Goal: Transaction & Acquisition: Book appointment/travel/reservation

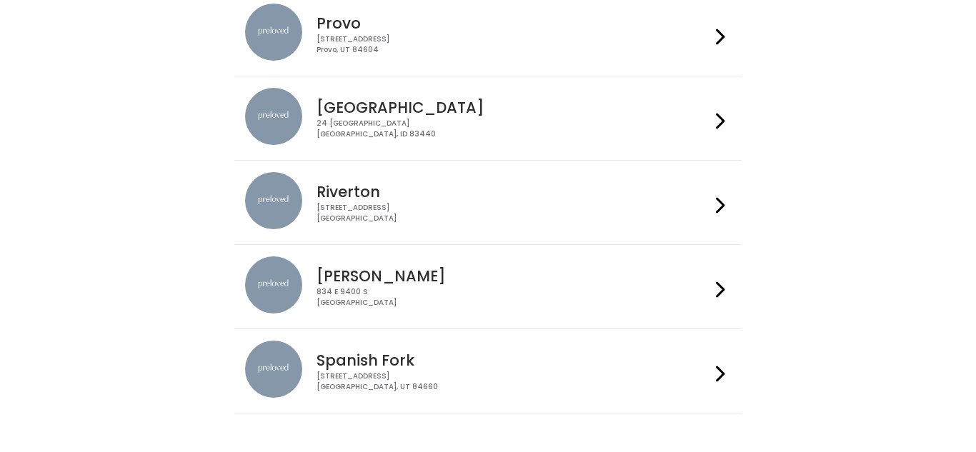
scroll to position [627, 0]
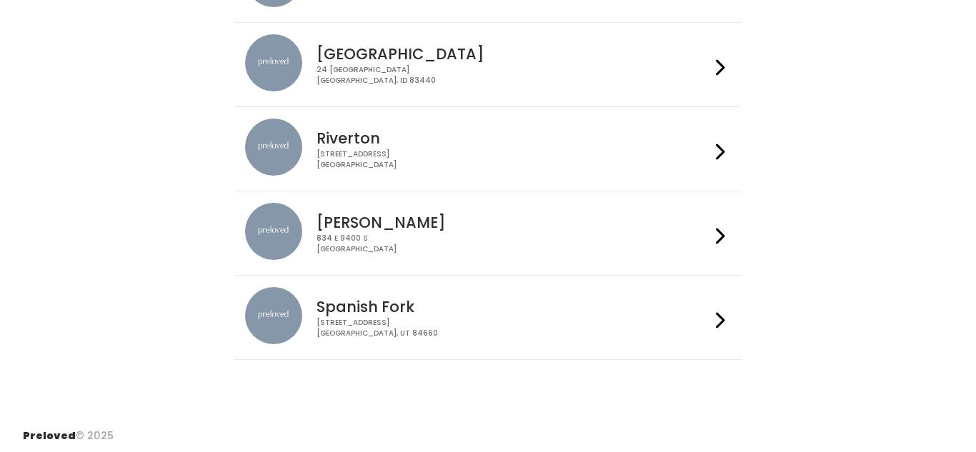
click at [659, 323] on div "244 N Main St Spanish Fork, UT 84660" at bounding box center [513, 328] width 393 height 21
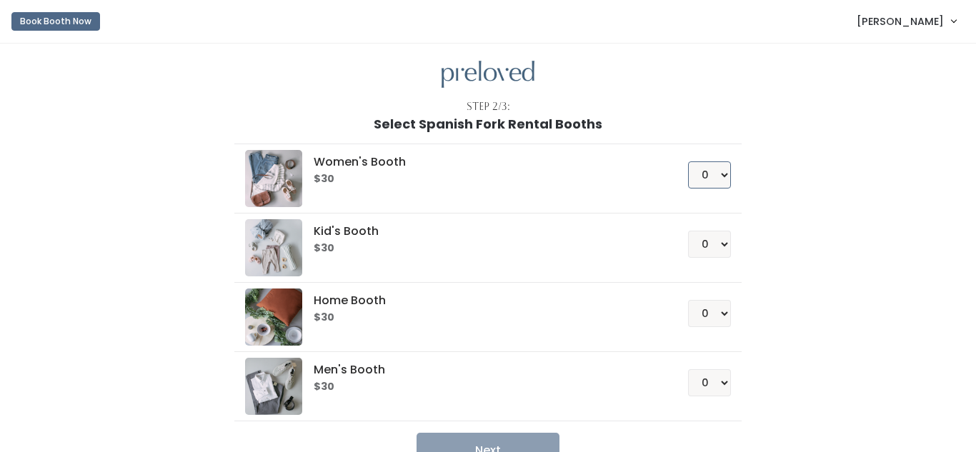
click at [725, 184] on select "0 1 2 3 4" at bounding box center [709, 174] width 43 height 27
select select "1"
click at [690, 161] on select "0 1 2 3 4" at bounding box center [709, 174] width 43 height 27
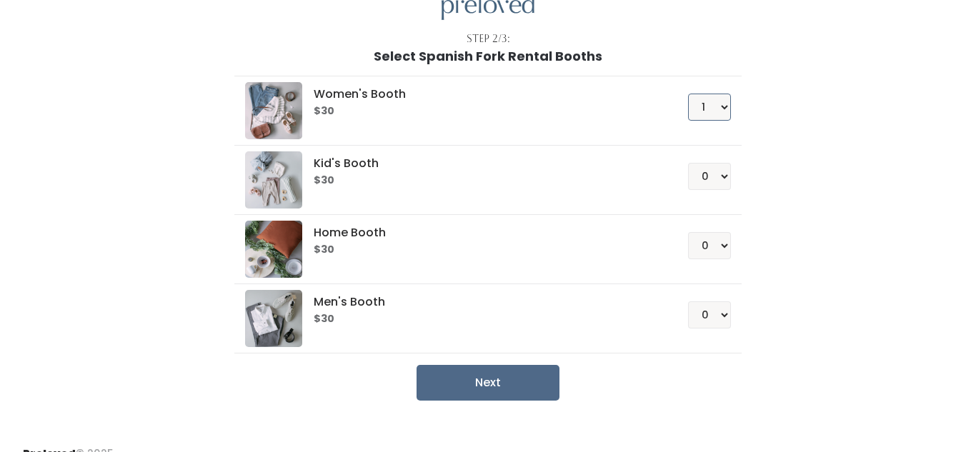
scroll to position [89, 0]
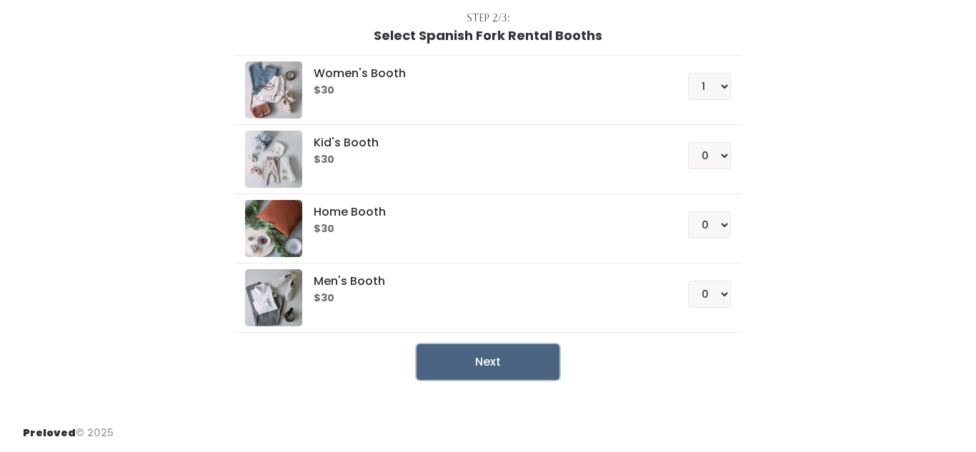
click at [504, 356] on button "Next" at bounding box center [488, 362] width 143 height 36
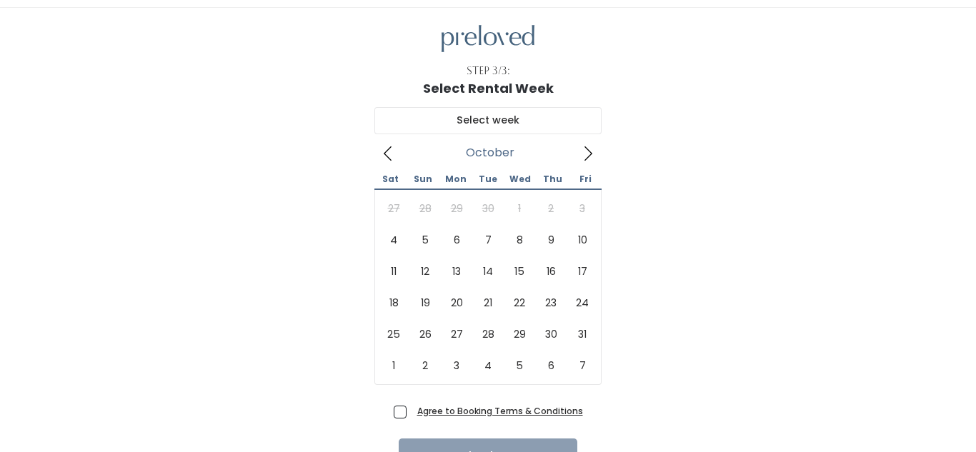
scroll to position [37, 0]
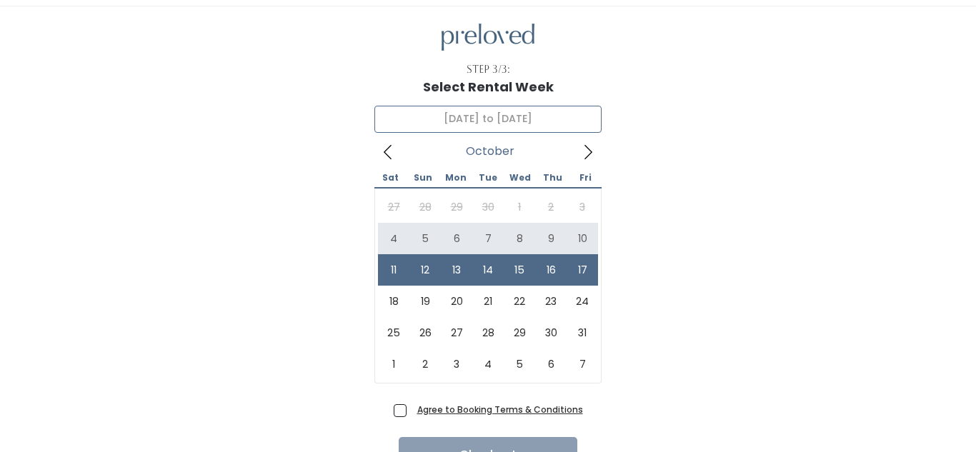
type input "[DATE] to [DATE]"
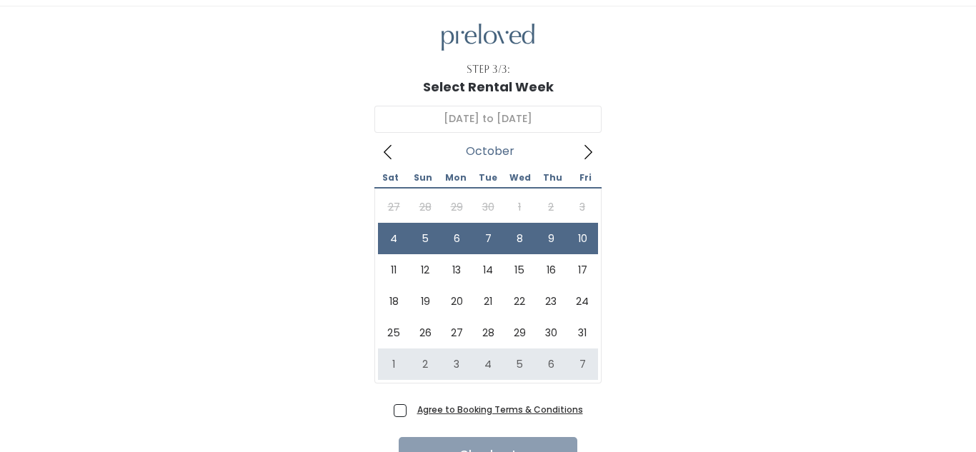
click at [412, 413] on span "Agree to Booking Terms & Conditions" at bounding box center [497, 409] width 171 height 14
click at [412, 412] on input "Agree to Booking Terms & Conditions" at bounding box center [416, 406] width 9 height 9
checkbox input "true"
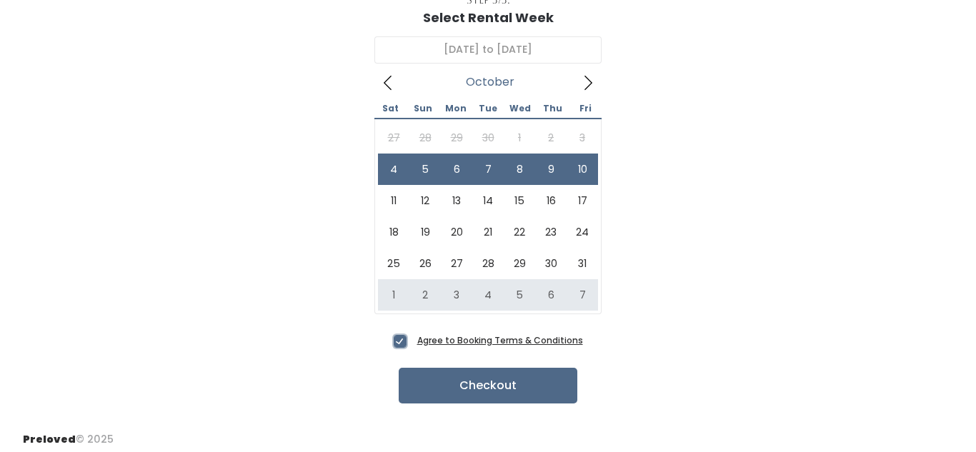
scroll to position [113, 0]
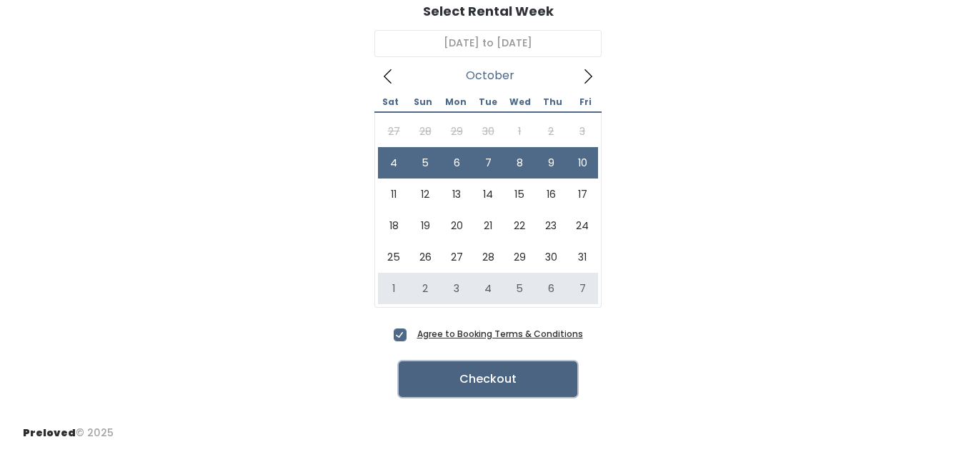
click at [532, 384] on button "Checkout" at bounding box center [488, 380] width 179 height 36
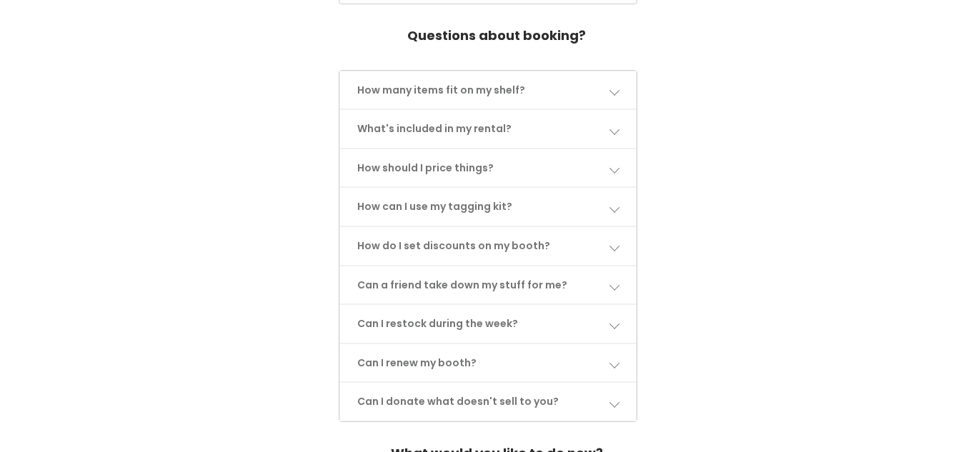
scroll to position [691, 0]
click at [612, 306] on link "Can I restock during the week?" at bounding box center [488, 322] width 296 height 38
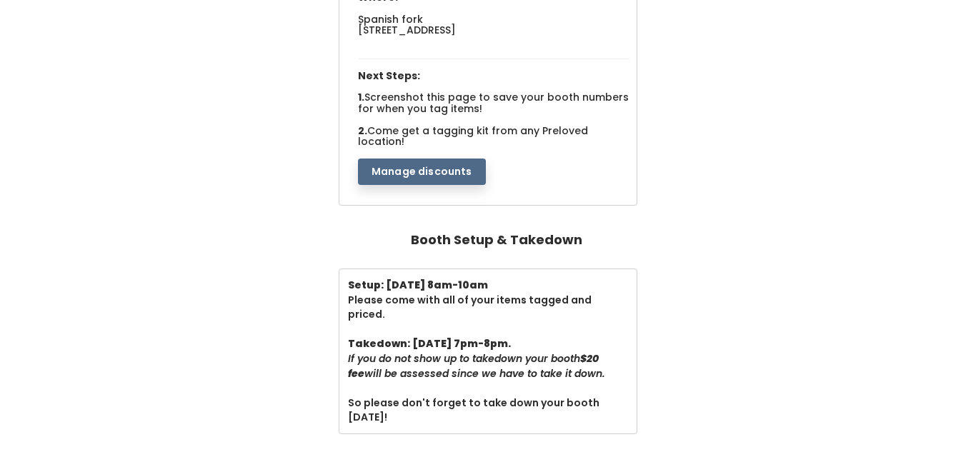
scroll to position [0, 0]
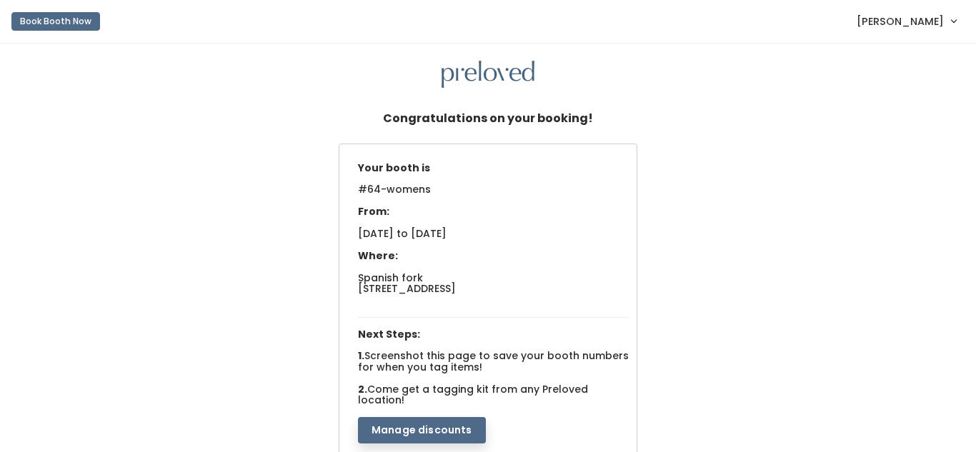
click at [932, 24] on span "[PERSON_NAME]" at bounding box center [900, 22] width 87 height 16
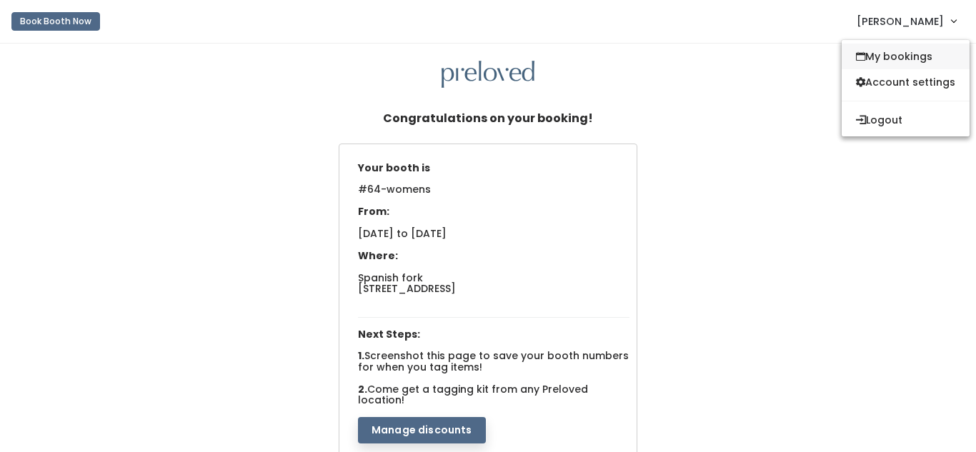
click at [910, 54] on link "My bookings" at bounding box center [906, 57] width 128 height 26
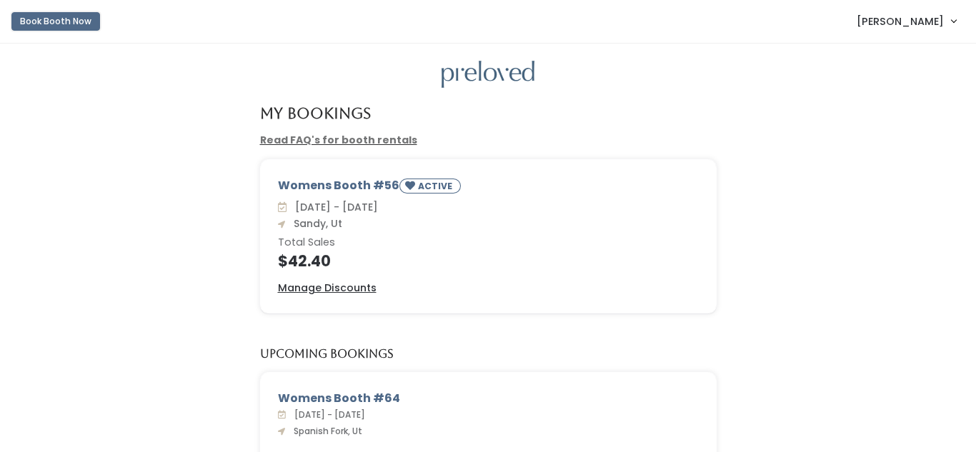
click at [39, 18] on button "Book Booth Now" at bounding box center [55, 21] width 89 height 19
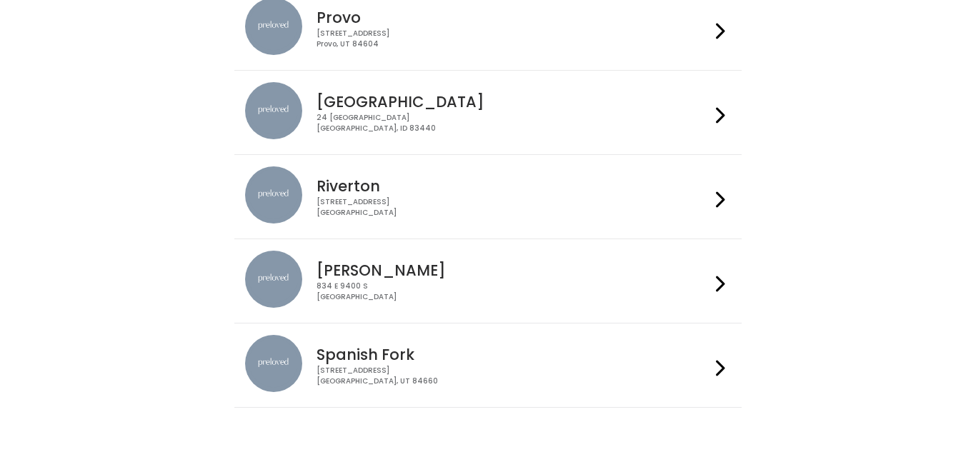
scroll to position [630, 0]
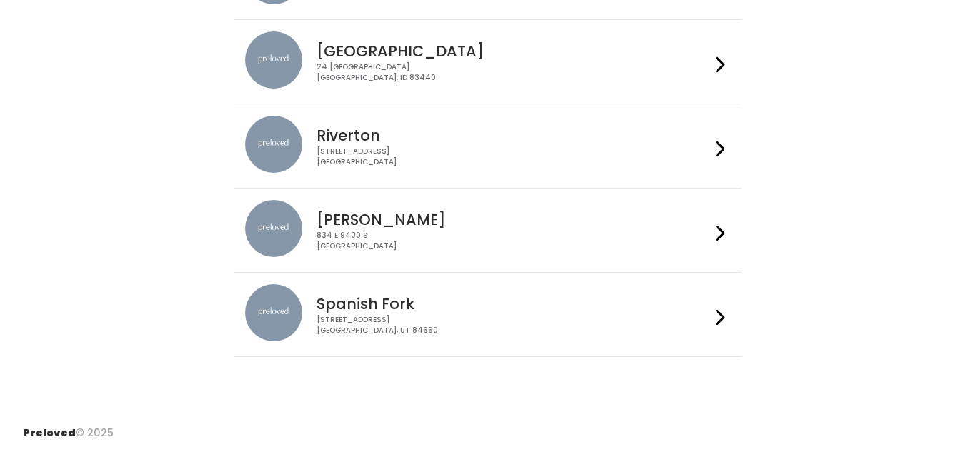
click at [609, 324] on div "[STREET_ADDRESS]" at bounding box center [513, 325] width 393 height 21
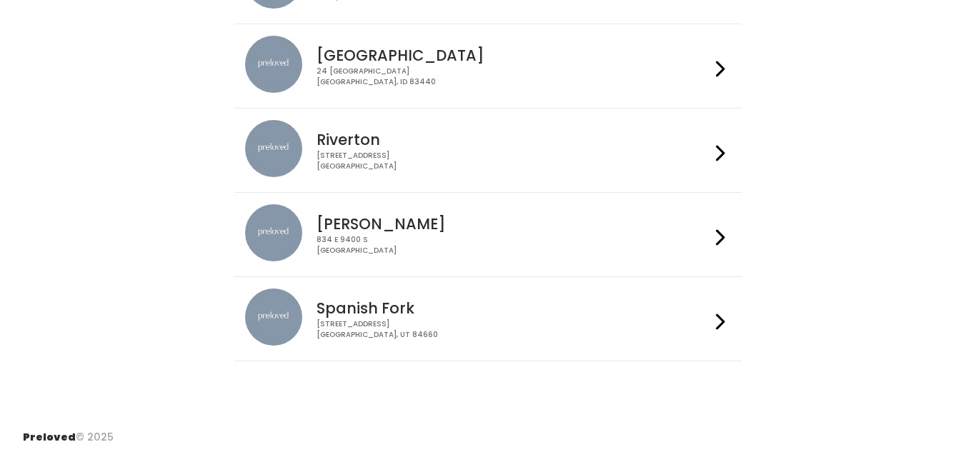
scroll to position [628, 0]
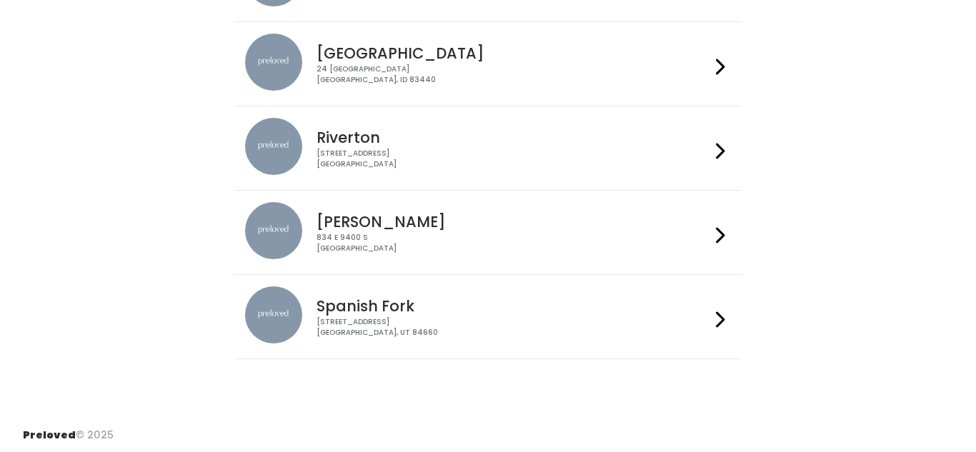
click at [666, 343] on div "Spanish Fork [STREET_ADDRESS]" at bounding box center [487, 317] width 485 height 61
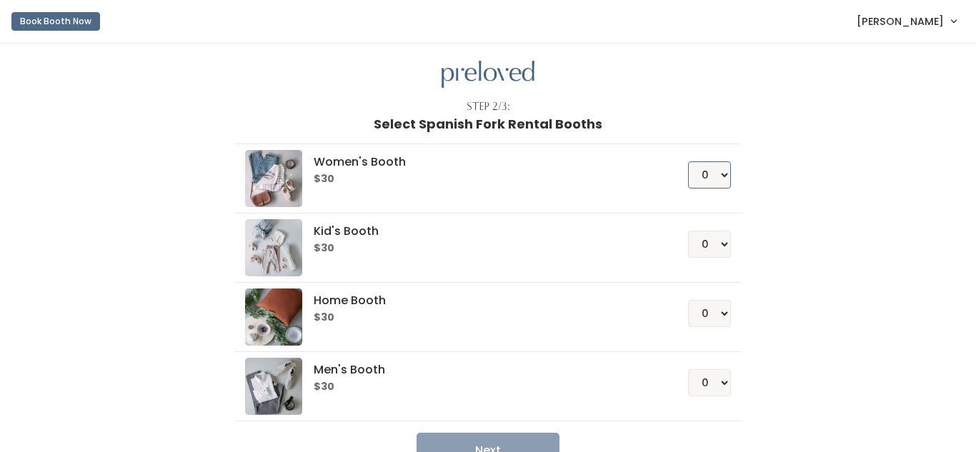
click at [720, 176] on select "0 1 2 3 4" at bounding box center [709, 174] width 43 height 27
select select "1"
click at [690, 161] on select "0 1 2 3 4" at bounding box center [709, 174] width 43 height 27
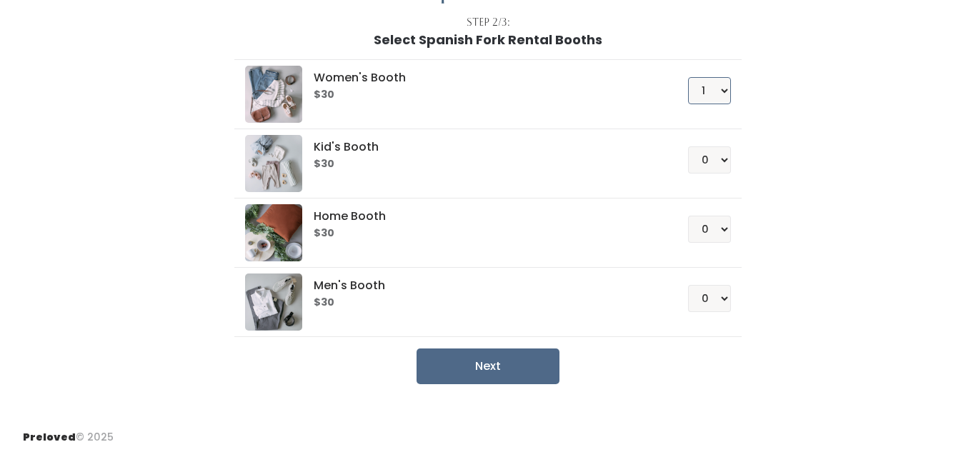
scroll to position [89, 0]
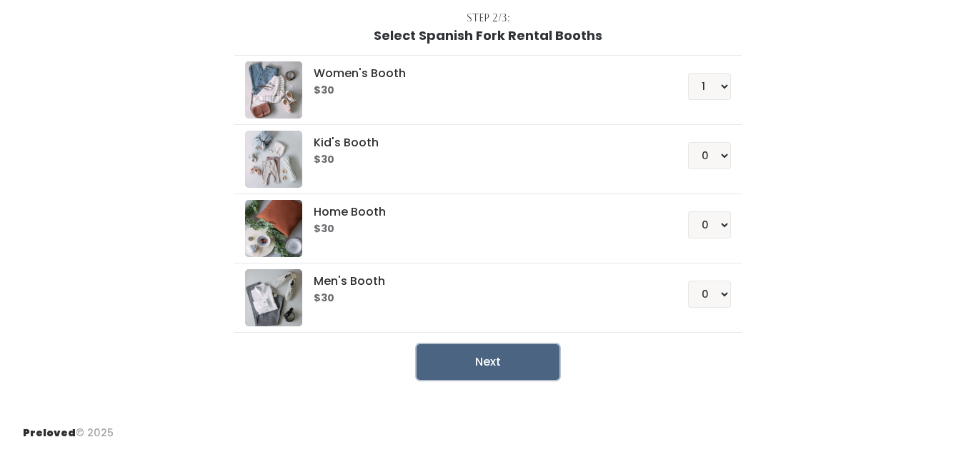
click at [508, 377] on button "Next" at bounding box center [488, 362] width 143 height 36
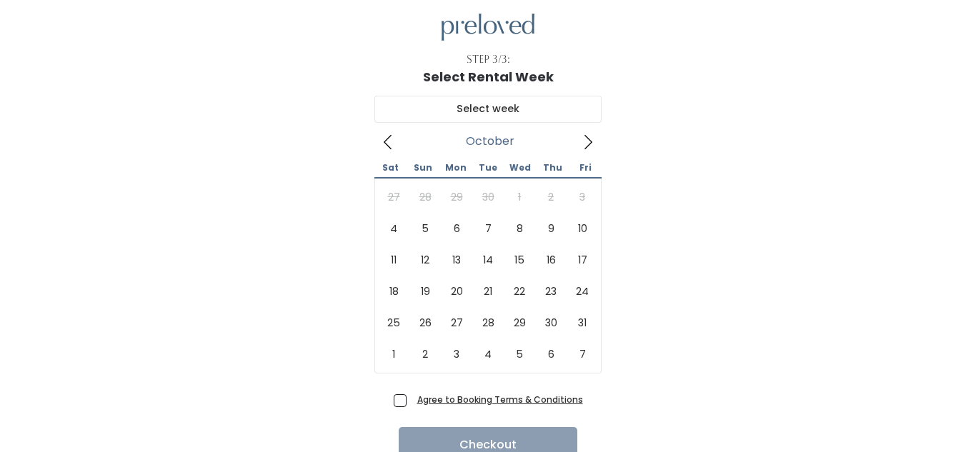
scroll to position [46, 0]
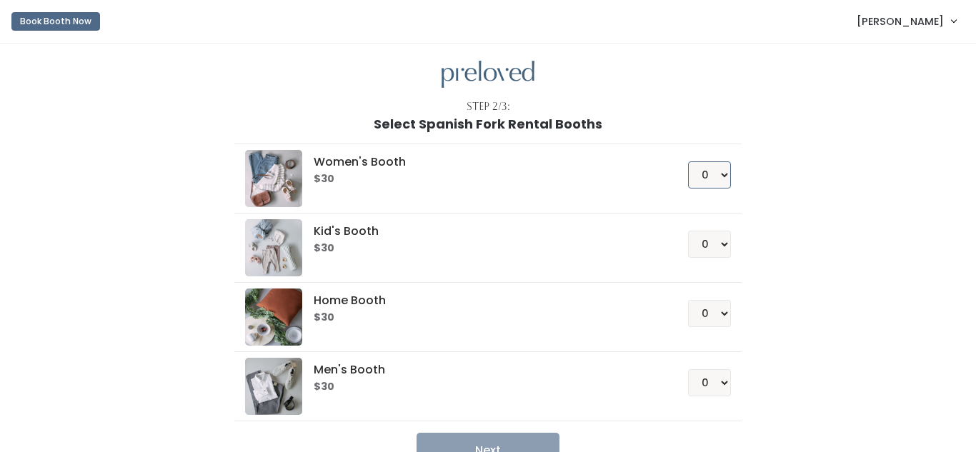
click at [718, 176] on select "0 1 2 3 4" at bounding box center [709, 174] width 43 height 27
select select "1"
click at [690, 161] on select "0 1 2 3 4" at bounding box center [709, 174] width 43 height 27
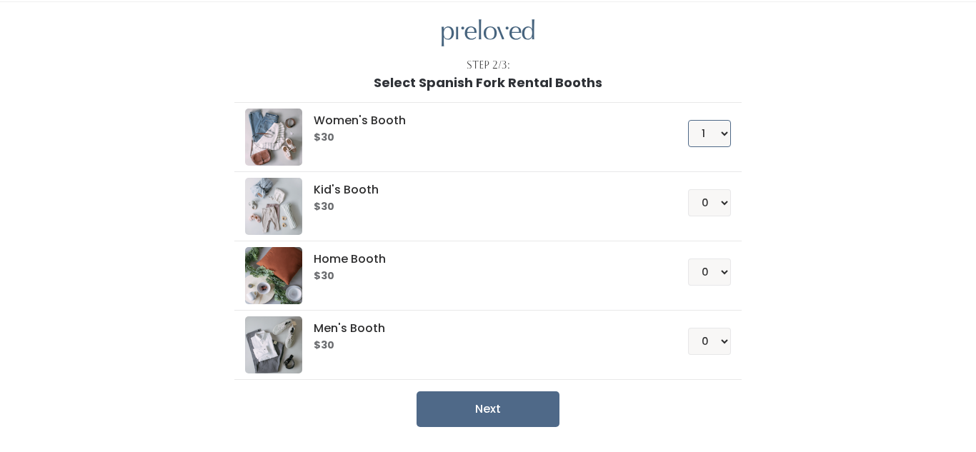
scroll to position [89, 0]
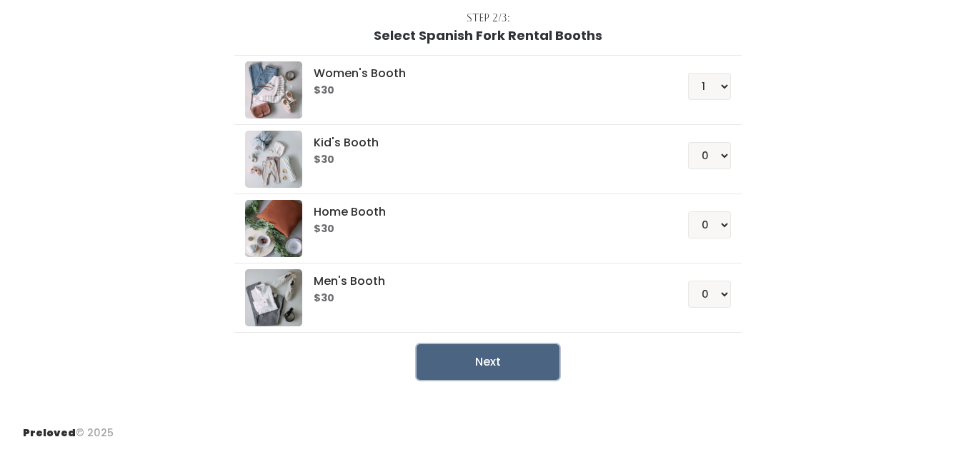
click at [517, 359] on button "Next" at bounding box center [488, 362] width 143 height 36
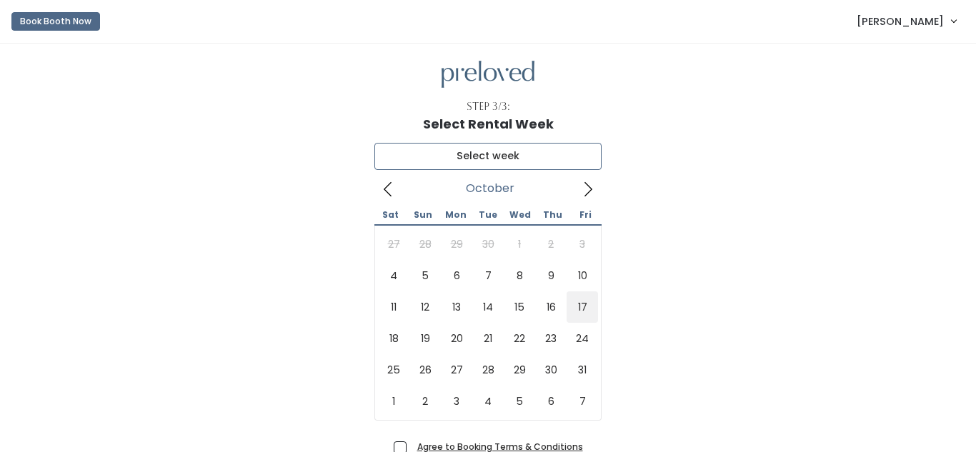
type input "[DATE] to [DATE]"
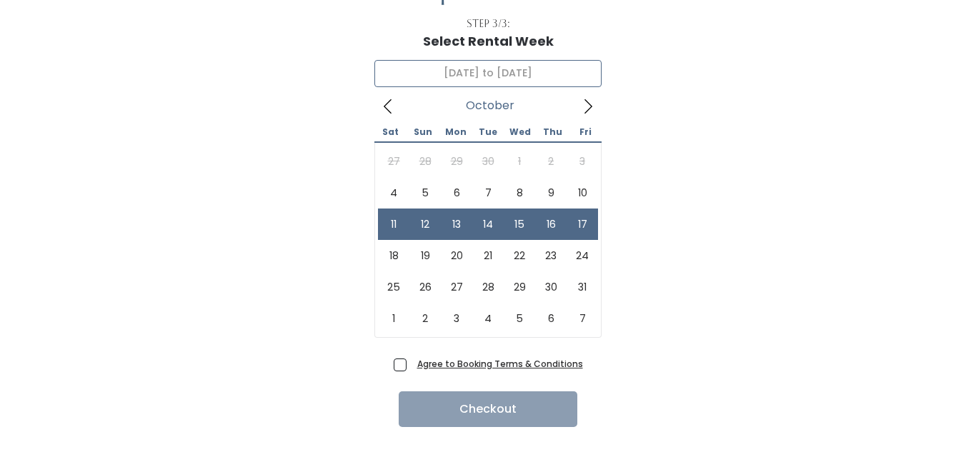
scroll to position [113, 0]
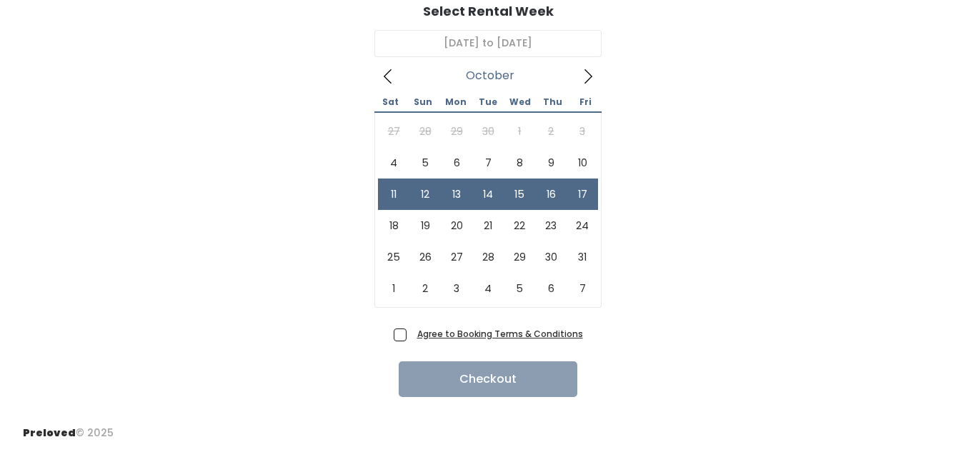
click at [402, 327] on label "Agree to Booking Terms & Conditions" at bounding box center [488, 334] width 189 height 15
click at [412, 327] on input "Agree to Booking Terms & Conditions" at bounding box center [416, 331] width 9 height 9
checkbox input "true"
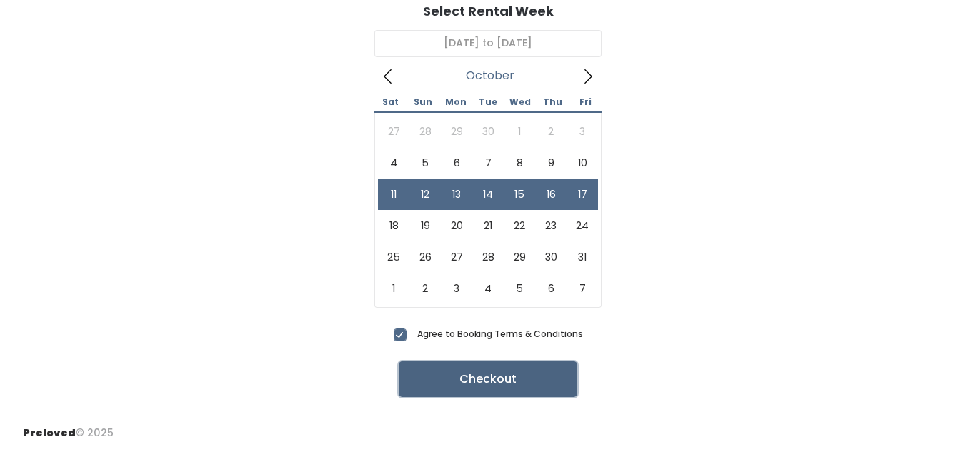
click at [541, 385] on button "Checkout" at bounding box center [488, 380] width 179 height 36
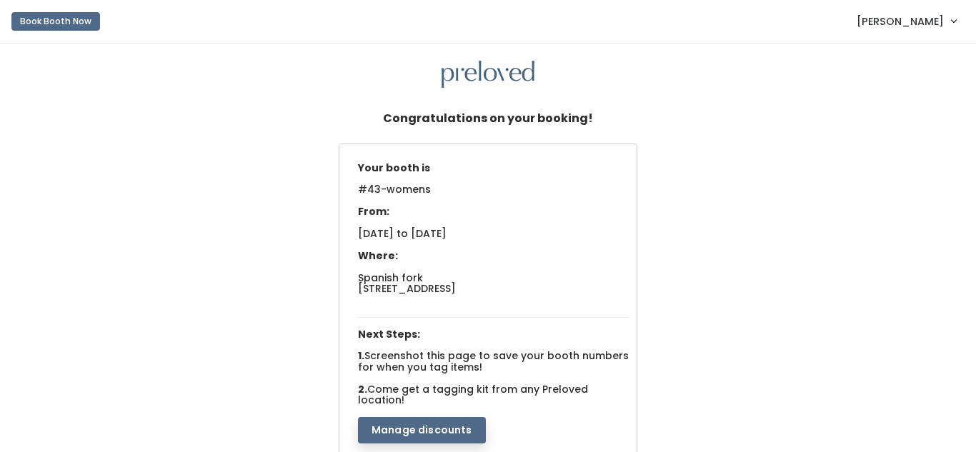
click at [937, 21] on span "[PERSON_NAME]" at bounding box center [900, 22] width 87 height 16
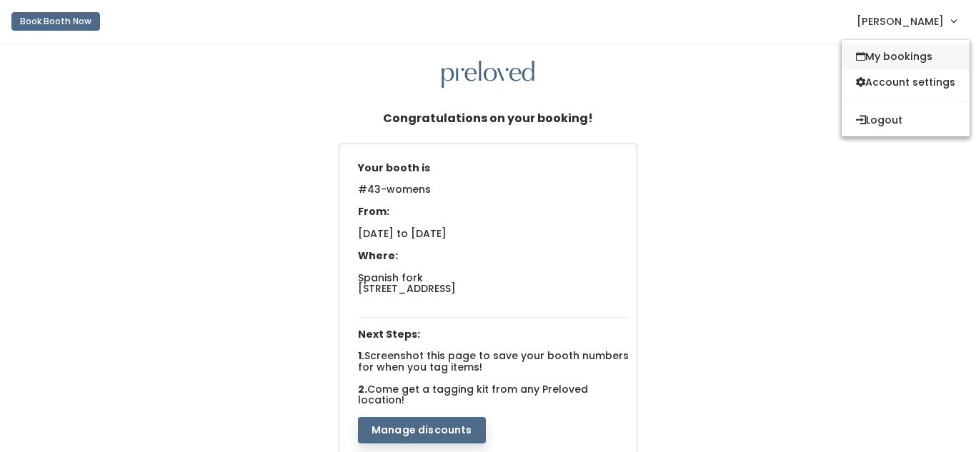
click at [878, 56] on link "My bookings" at bounding box center [906, 57] width 128 height 26
